Goal: Transaction & Acquisition: Book appointment/travel/reservation

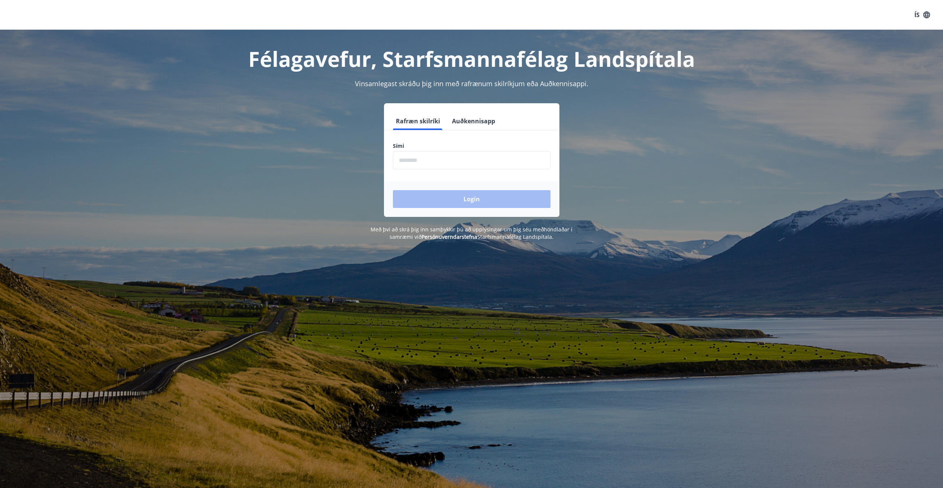
click at [418, 154] on input "phone" at bounding box center [472, 160] width 158 height 18
type input "********"
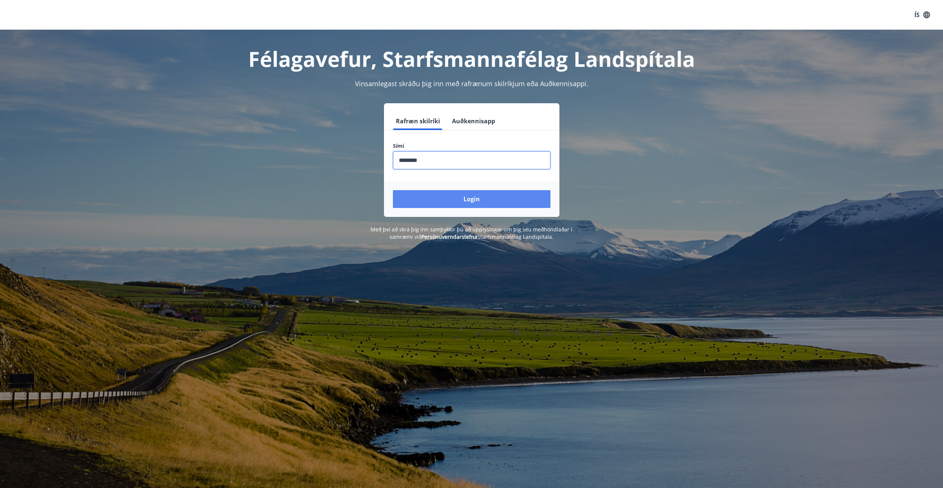
click at [488, 203] on button "Login" at bounding box center [472, 199] width 158 height 18
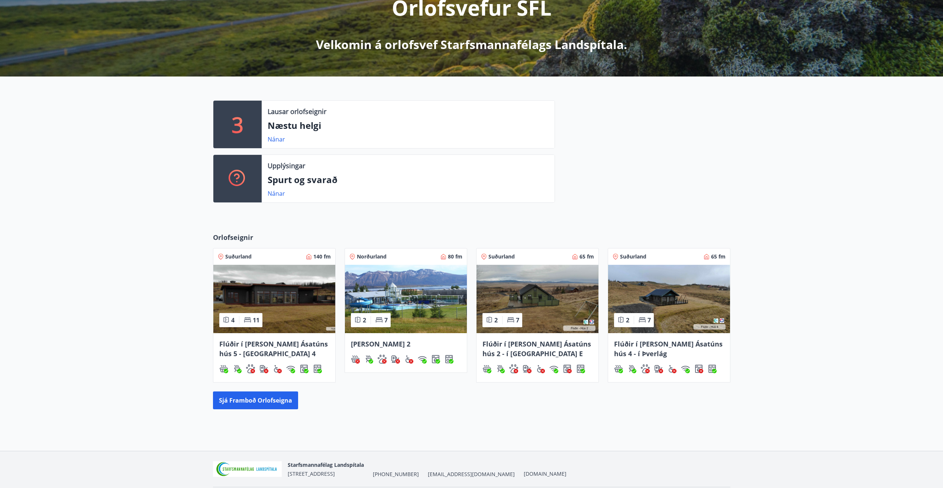
scroll to position [111, 0]
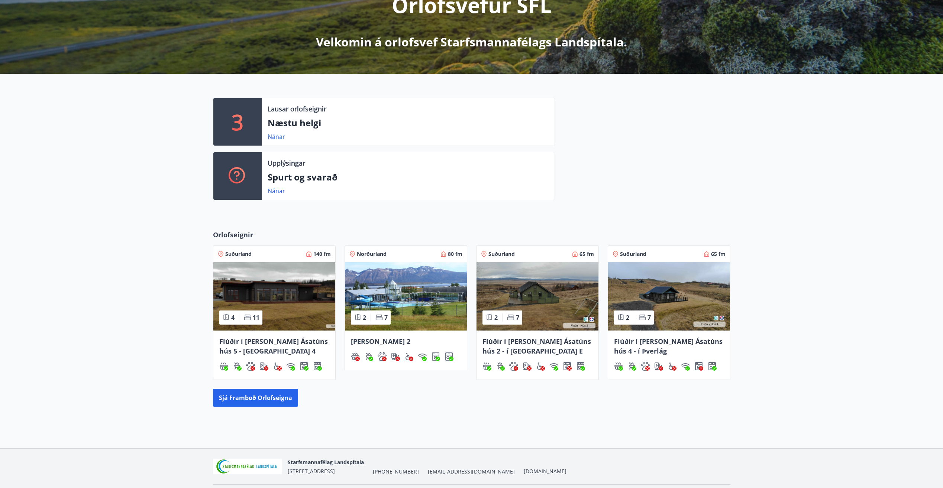
click at [553, 293] on img at bounding box center [537, 296] width 122 height 68
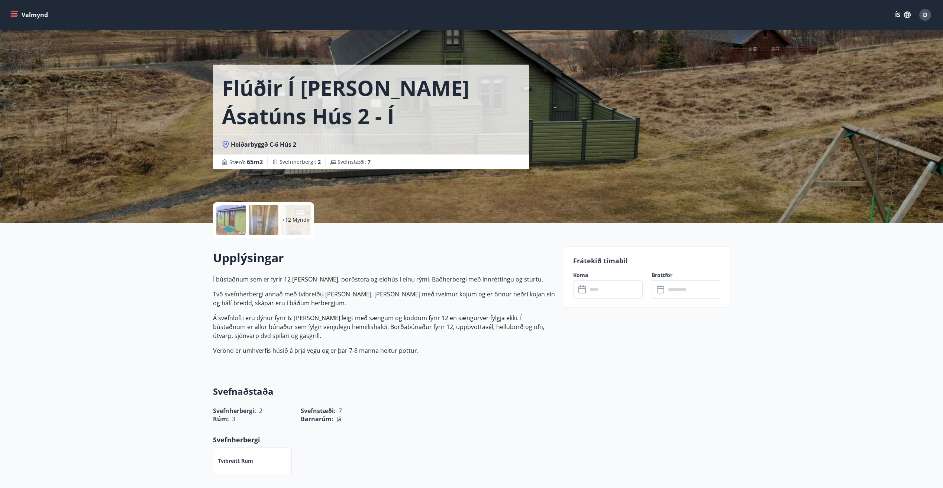
click at [616, 290] on input "text" at bounding box center [614, 290] width 55 height 18
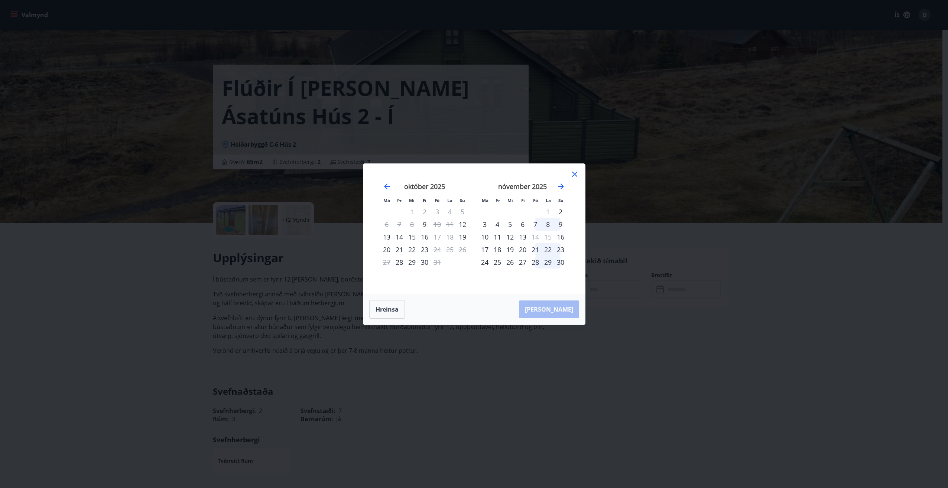
click at [535, 223] on div "7" at bounding box center [535, 224] width 13 height 13
click at [562, 224] on div "9" at bounding box center [560, 224] width 13 height 13
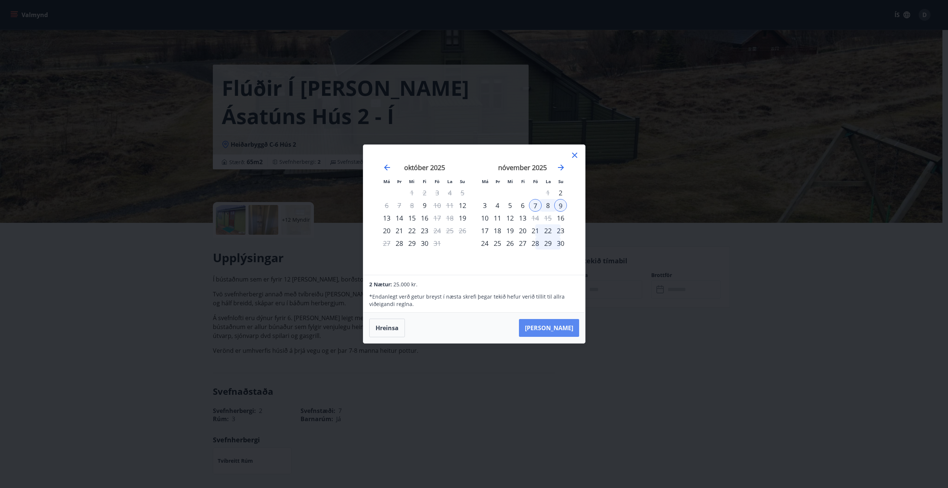
click at [565, 326] on button "Taka Frá" at bounding box center [549, 328] width 60 height 18
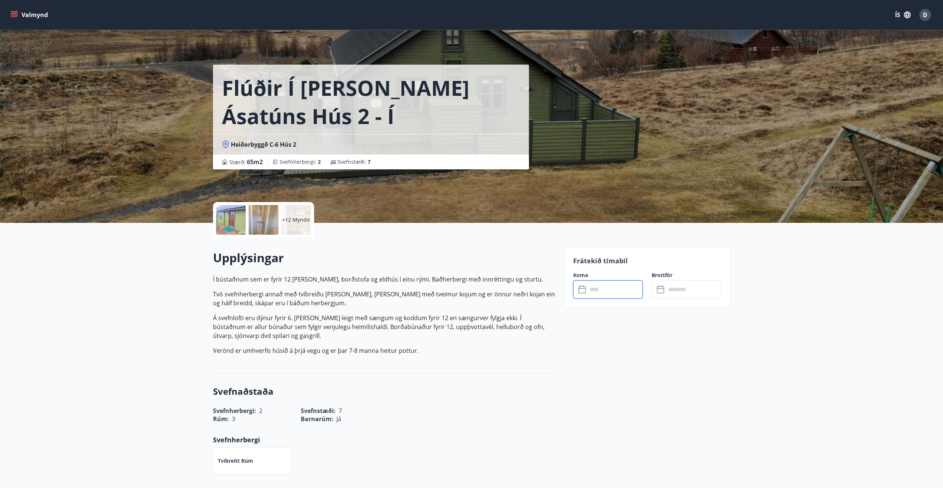
type input "******"
click at [693, 354] on button "Greiða" at bounding box center [685, 358] width 69 height 18
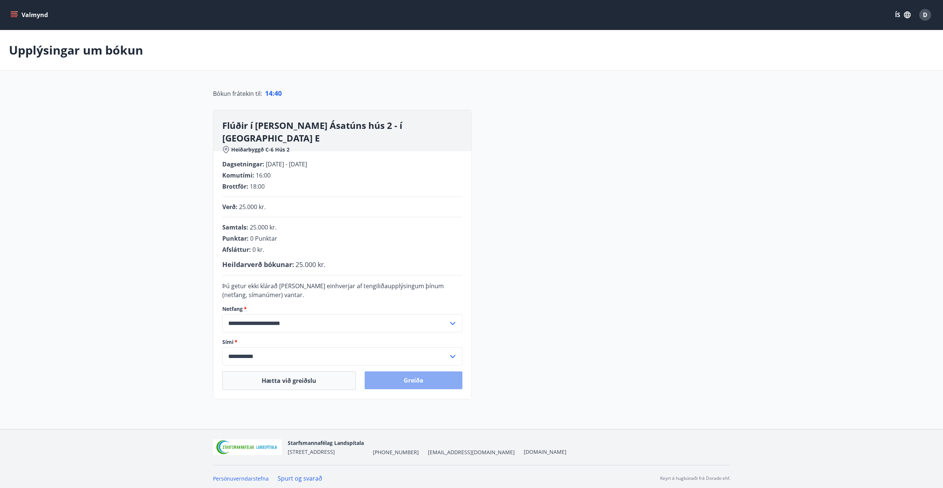
click at [409, 382] on button "Greiða" at bounding box center [414, 381] width 98 height 18
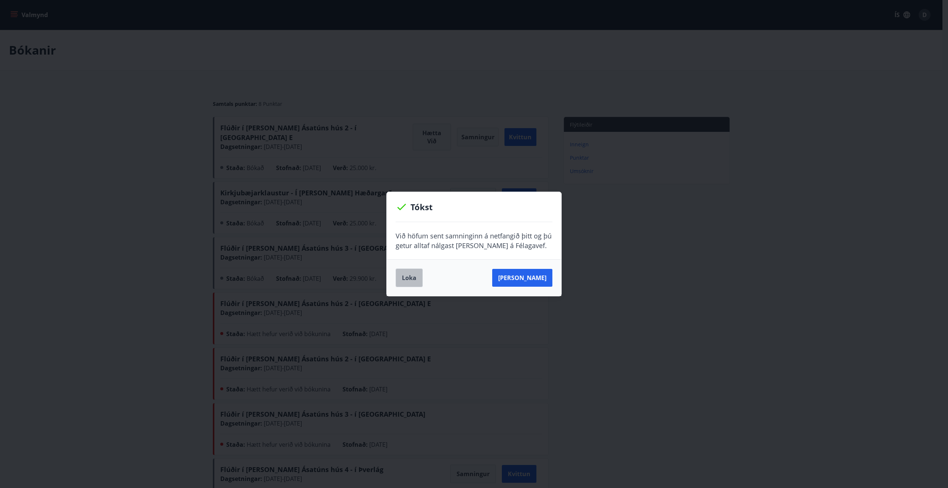
click at [411, 281] on button "Loka" at bounding box center [409, 278] width 27 height 19
